Goal: Task Accomplishment & Management: Complete application form

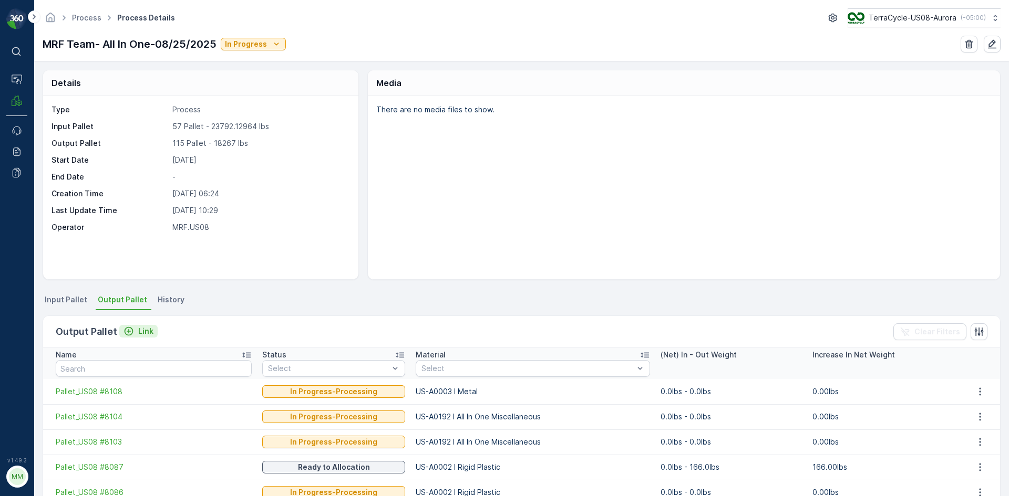
click at [141, 337] on button "Link" at bounding box center [138, 331] width 38 height 13
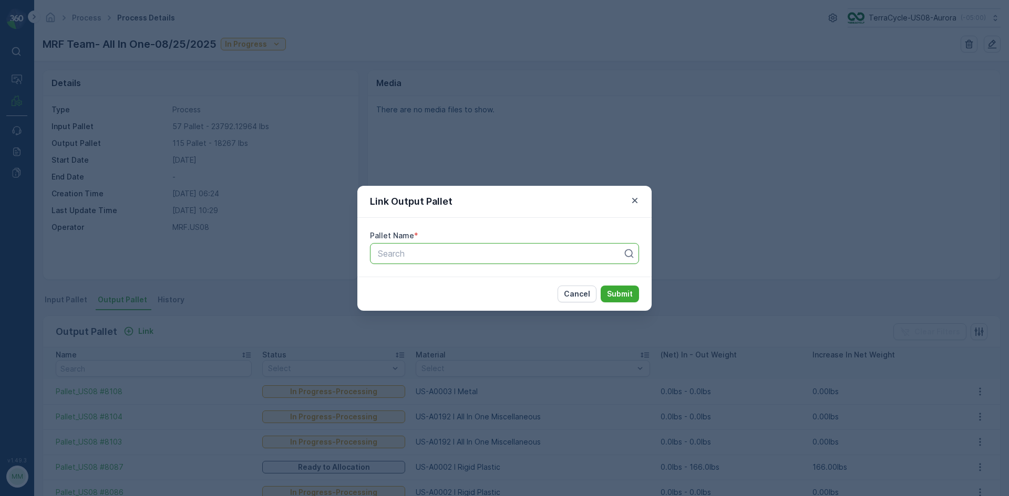
click at [517, 261] on div "Search" at bounding box center [504, 253] width 269 height 21
type input "8083"
click at [600, 286] on button "Submit" at bounding box center [619, 294] width 38 height 17
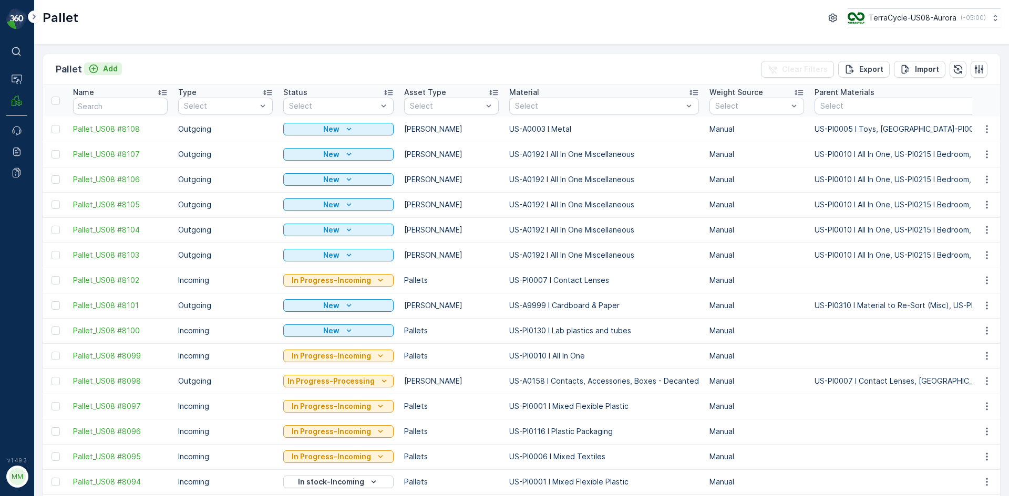
click at [107, 70] on p "Add" at bounding box center [110, 69] width 15 height 11
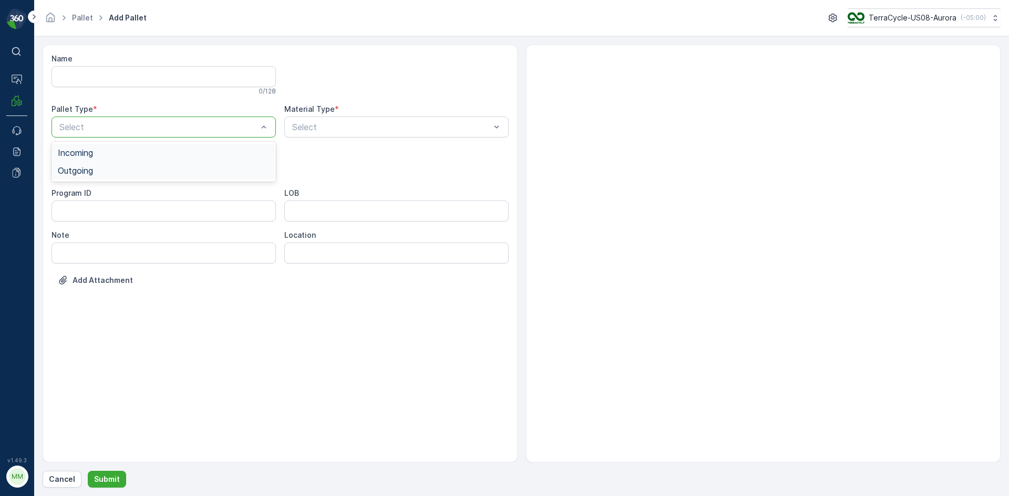
click at [118, 170] on div "Outgoing" at bounding box center [164, 170] width 212 height 9
click at [110, 189] on div "Gaylord" at bounding box center [163, 195] width 224 height 18
type input "0002"
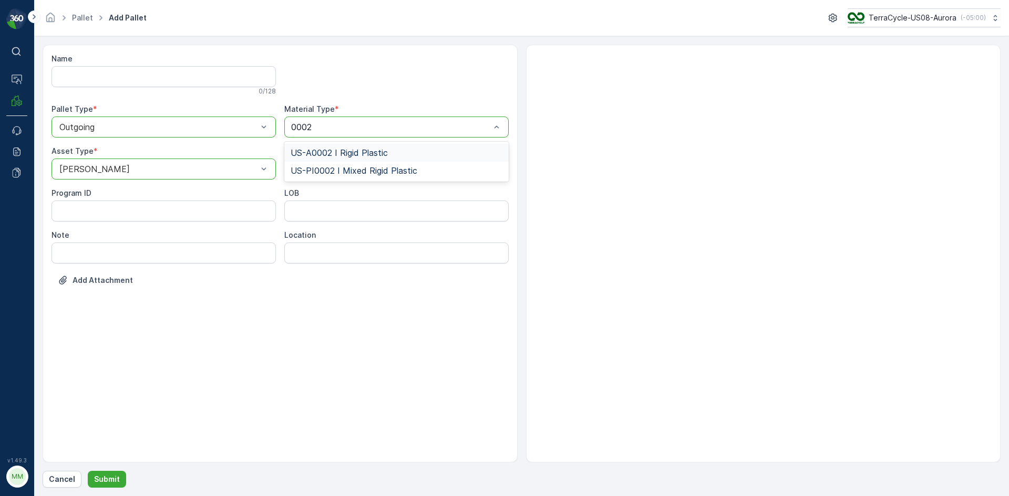
click at [369, 151] on span "US-A0002 I Rigid Plastic" at bounding box center [338, 152] width 97 height 9
click at [122, 483] on button "Submit" at bounding box center [107, 479] width 38 height 17
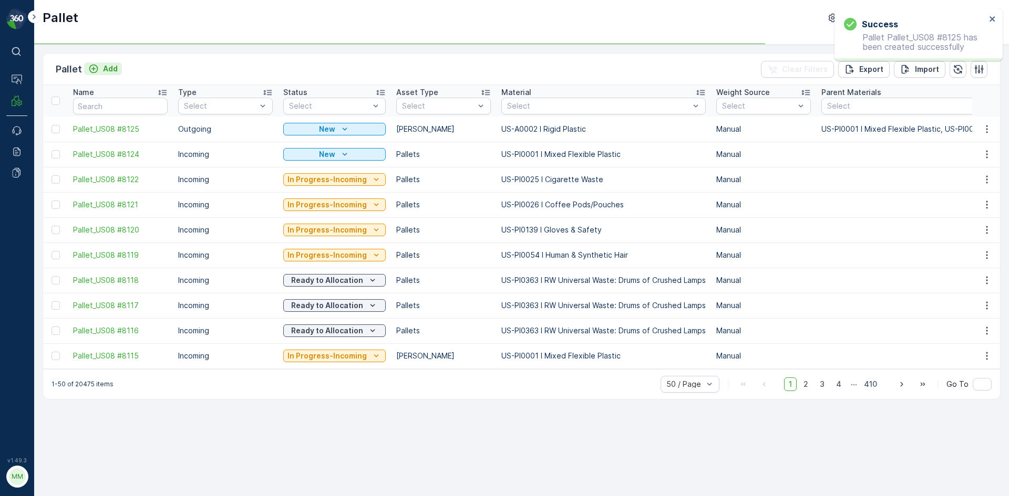
click at [117, 67] on p "Add" at bounding box center [110, 69] width 15 height 11
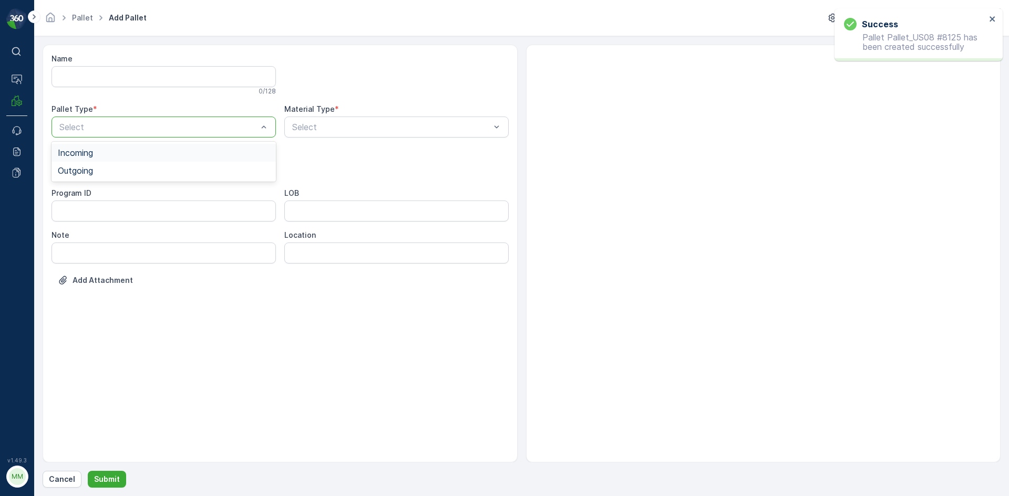
click at [121, 133] on div "Select" at bounding box center [163, 127] width 224 height 21
click at [117, 171] on div "Outgoing" at bounding box center [164, 170] width 212 height 9
click at [105, 194] on div "Gaylord" at bounding box center [164, 194] width 212 height 9
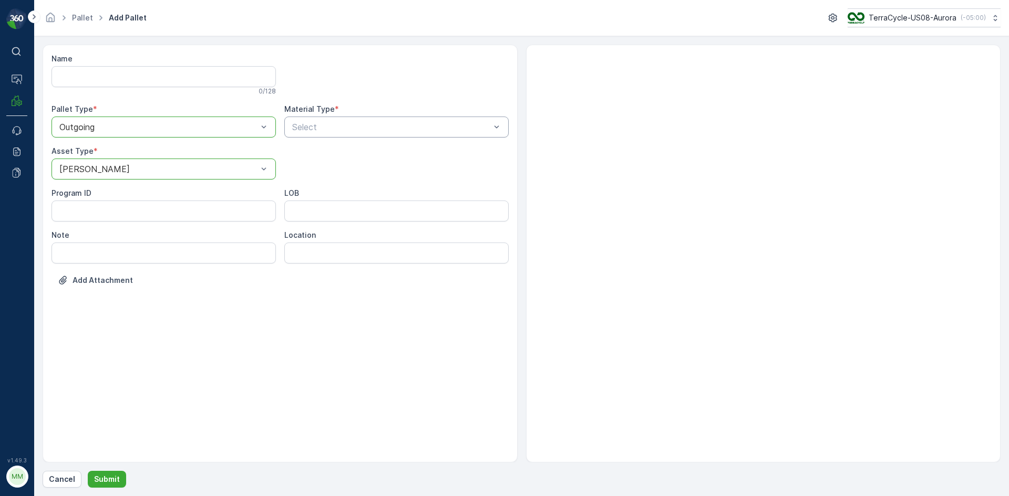
click at [309, 134] on div "Select" at bounding box center [396, 127] width 224 height 21
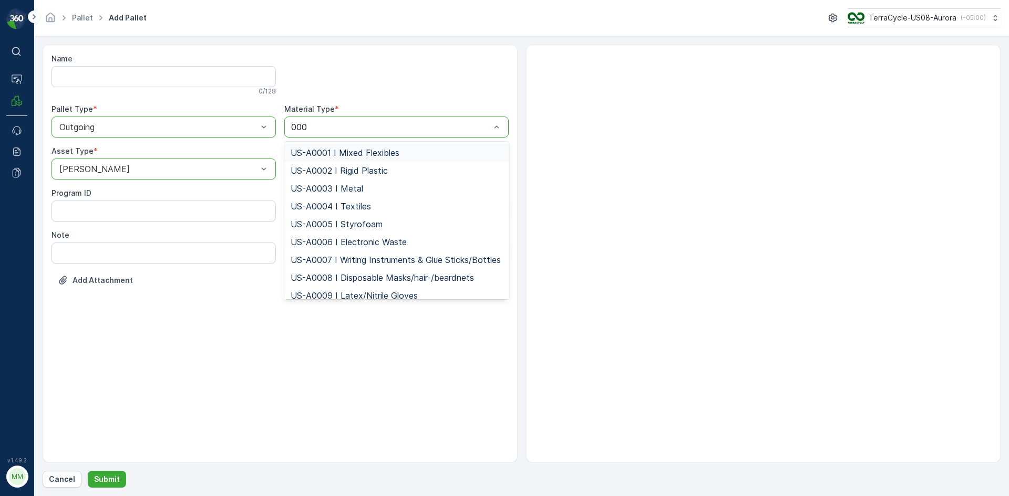
type input "0002"
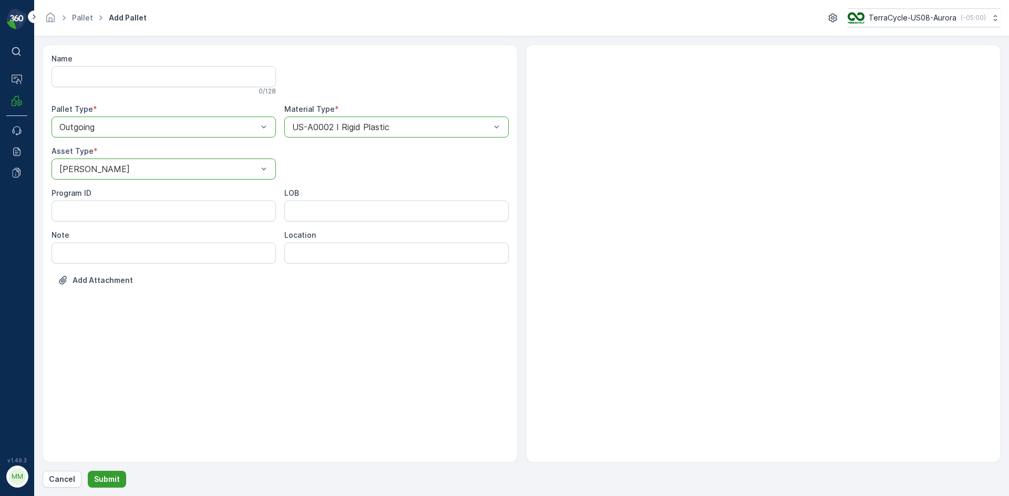
click at [111, 480] on p "Submit" at bounding box center [107, 479] width 26 height 11
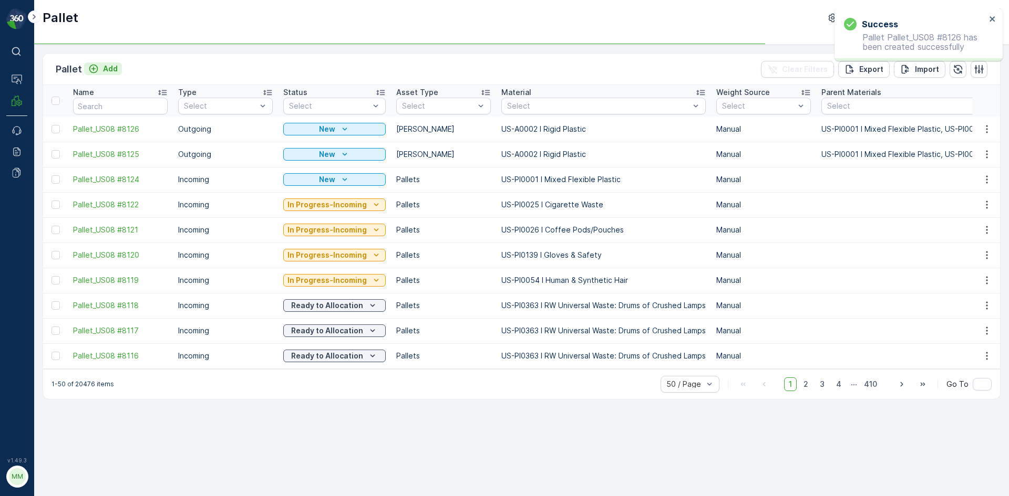
click at [112, 73] on p "Add" at bounding box center [110, 69] width 15 height 11
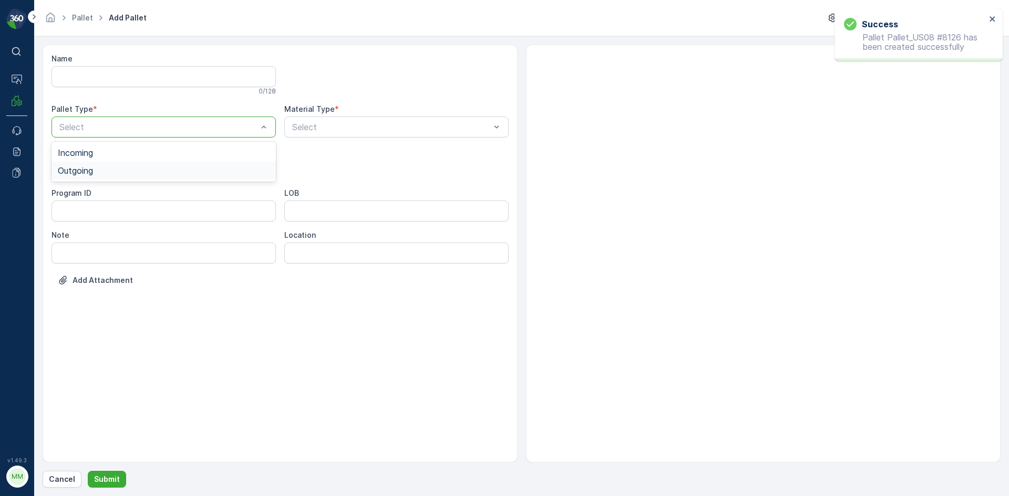
click at [133, 165] on div "Outgoing" at bounding box center [163, 171] width 224 height 18
click at [118, 189] on div "Gaylord" at bounding box center [163, 195] width 224 height 18
click at [302, 133] on div "Select" at bounding box center [396, 127] width 224 height 21
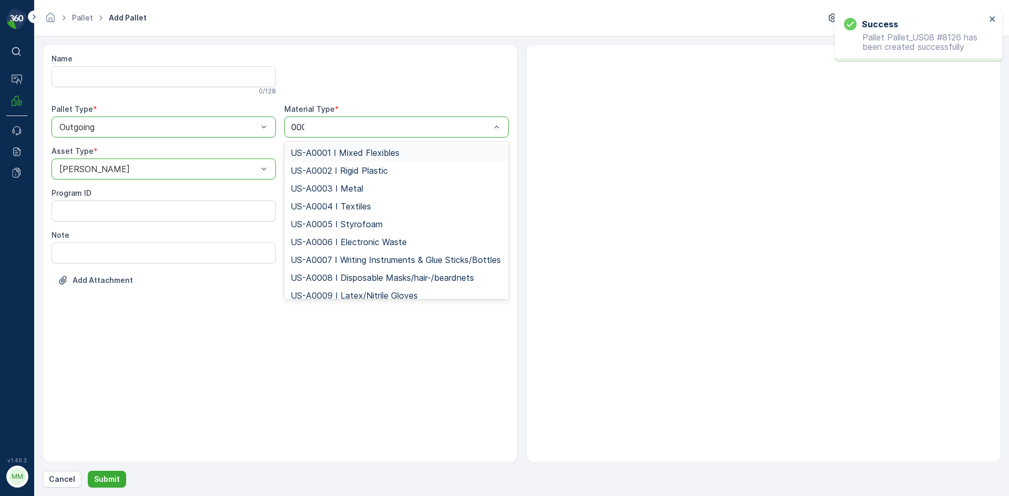
type input "0002"
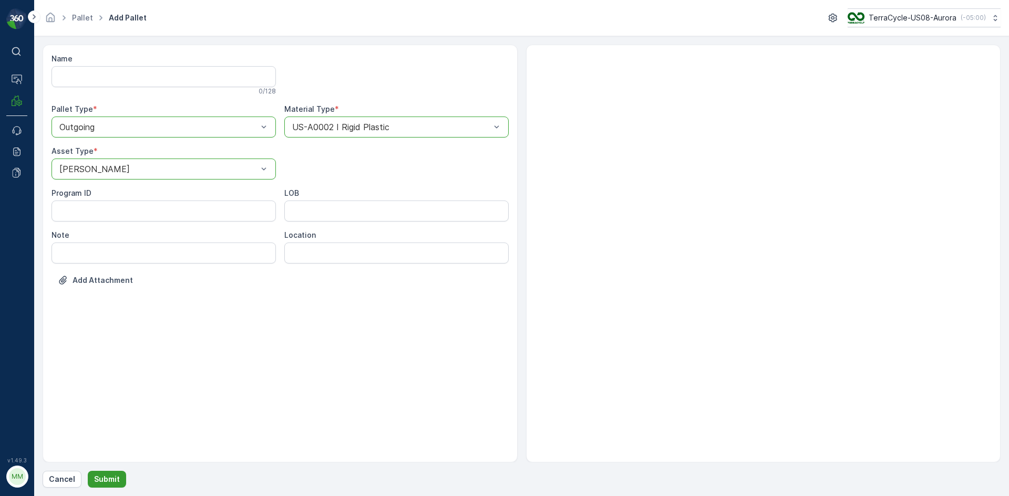
click at [102, 483] on p "Submit" at bounding box center [107, 479] width 26 height 11
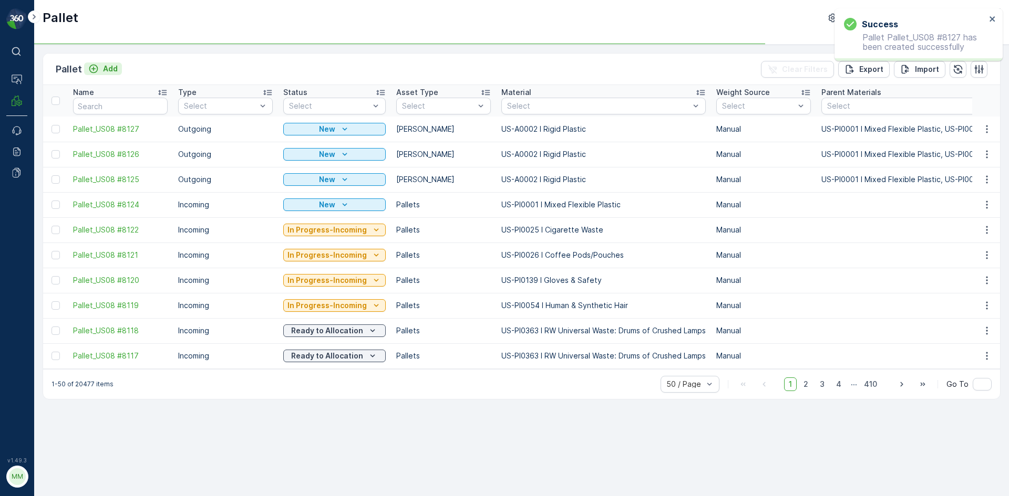
click at [101, 68] on div "Add" at bounding box center [102, 69] width 29 height 11
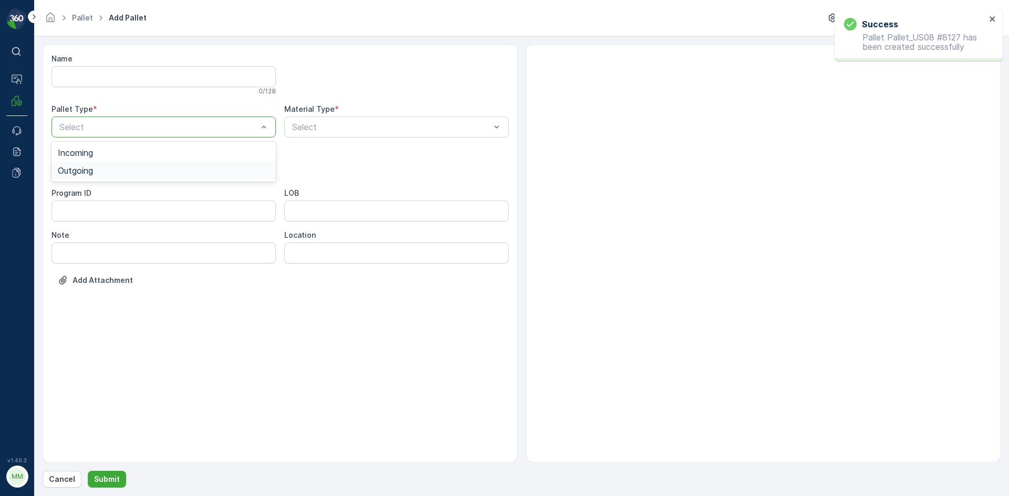
click at [179, 165] on div "Outgoing" at bounding box center [163, 171] width 224 height 18
click at [155, 190] on div "Gaylord" at bounding box center [164, 194] width 212 height 9
click at [355, 107] on div "Material Type *" at bounding box center [396, 109] width 224 height 11
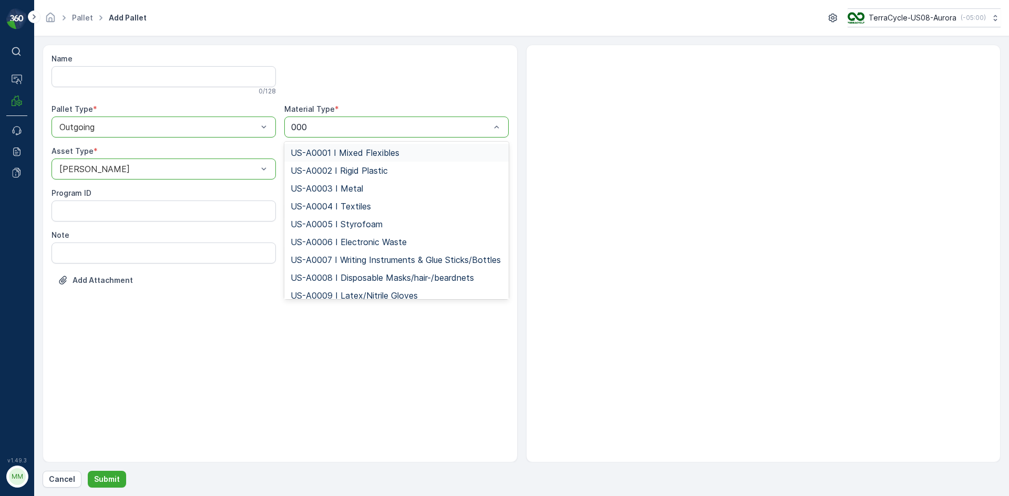
type input "0002"
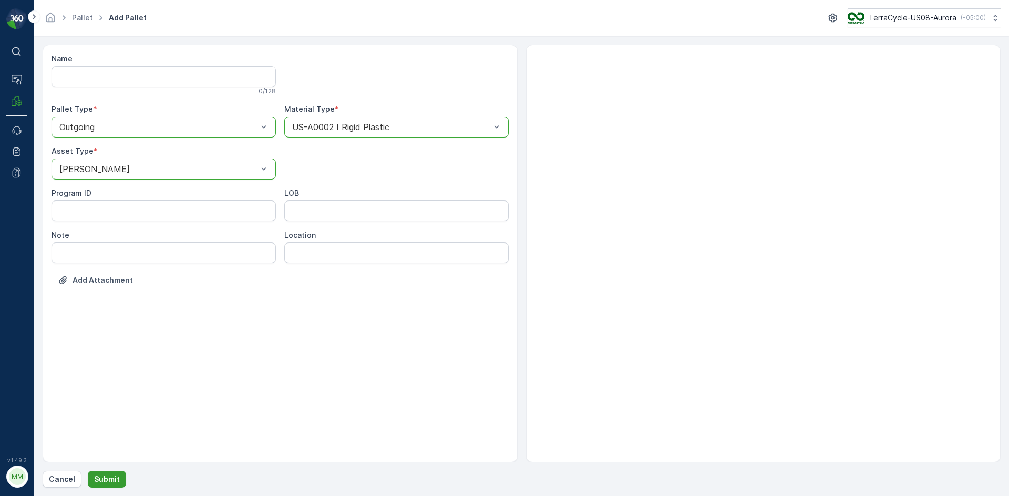
click at [118, 474] on button "Submit" at bounding box center [107, 479] width 38 height 17
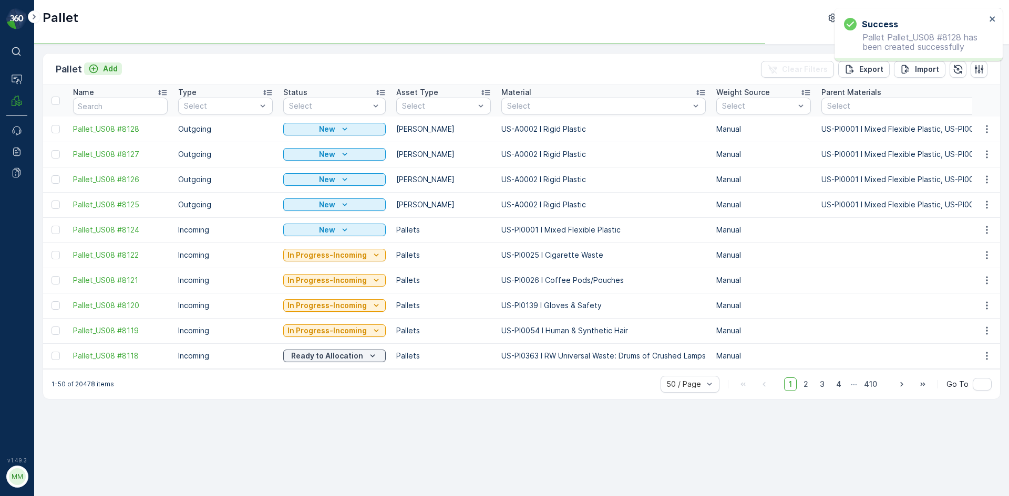
drag, startPoint x: 122, startPoint y: 70, endPoint x: 116, endPoint y: 70, distance: 5.8
click at [122, 70] on div "Pallet Add Clear Filters Export Import" at bounding box center [521, 70] width 957 height 32
click at [110, 70] on p "Add" at bounding box center [110, 69] width 15 height 11
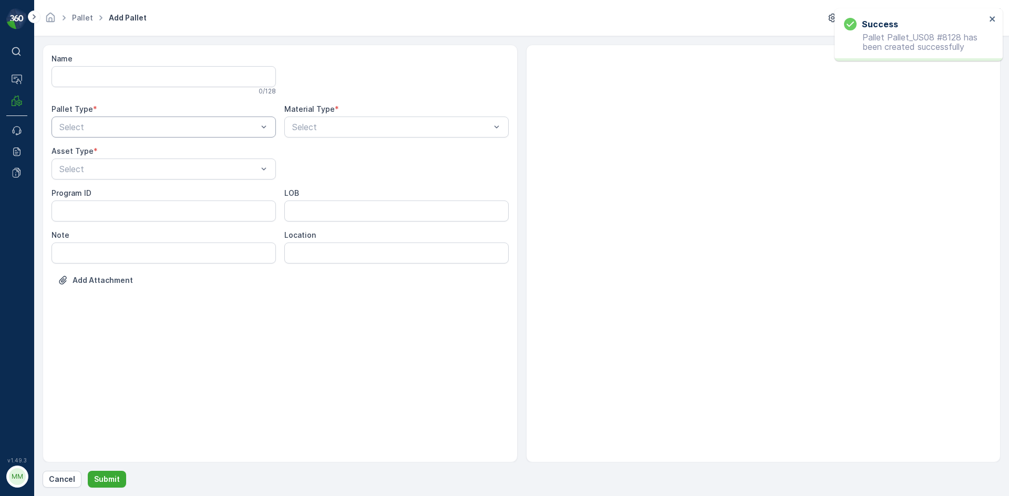
click at [124, 137] on div "Select" at bounding box center [163, 127] width 224 height 21
click at [113, 180] on div "Incoming Outgoing" at bounding box center [163, 162] width 224 height 40
click at [113, 174] on div "Outgoing" at bounding box center [164, 170] width 212 height 9
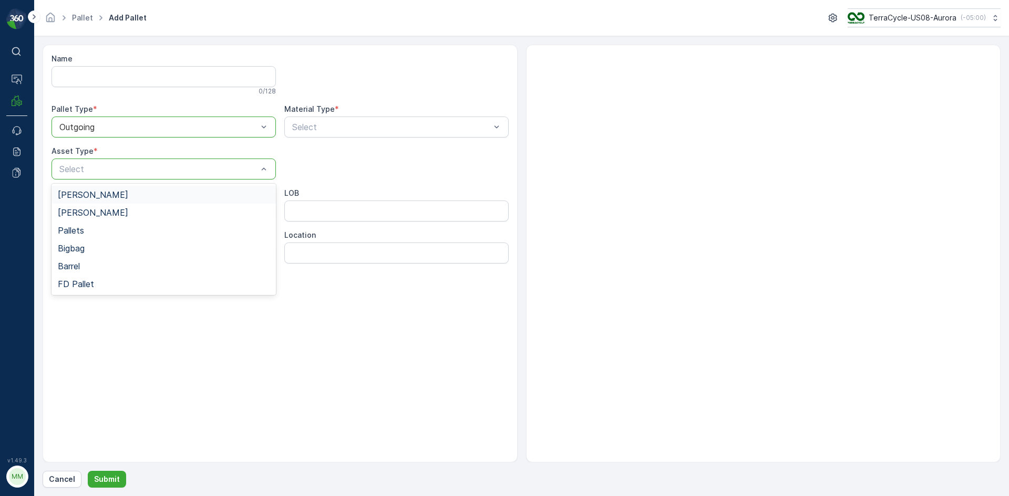
drag, startPoint x: 110, startPoint y: 192, endPoint x: 121, endPoint y: 192, distance: 10.5
click at [111, 192] on div "Gaylord" at bounding box center [164, 194] width 212 height 9
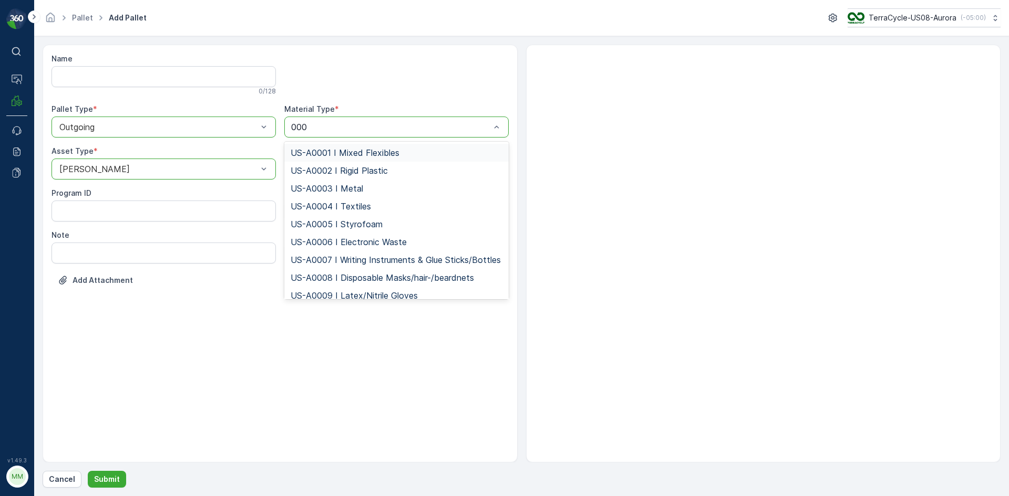
type input "0002"
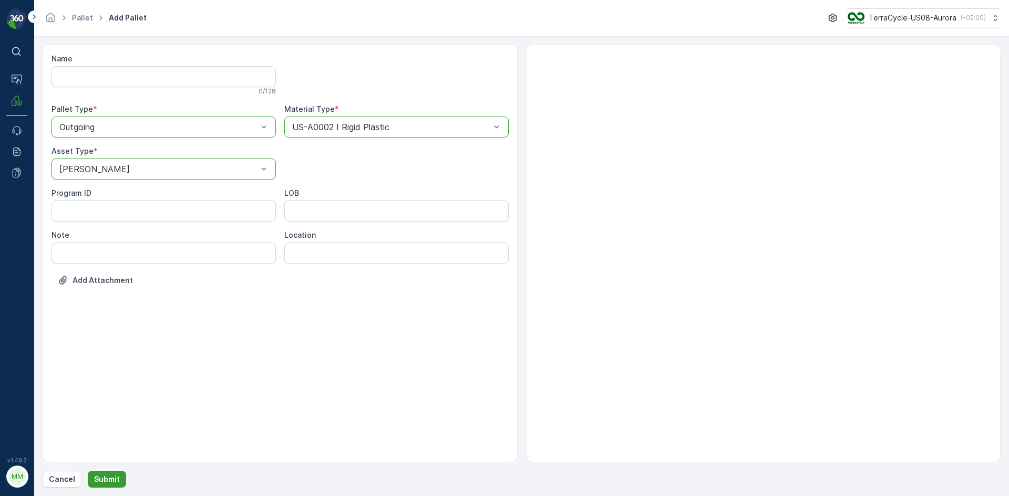
click at [112, 480] on p "Submit" at bounding box center [107, 479] width 26 height 11
